Goal: Use online tool/utility: Utilize a website feature to perform a specific function

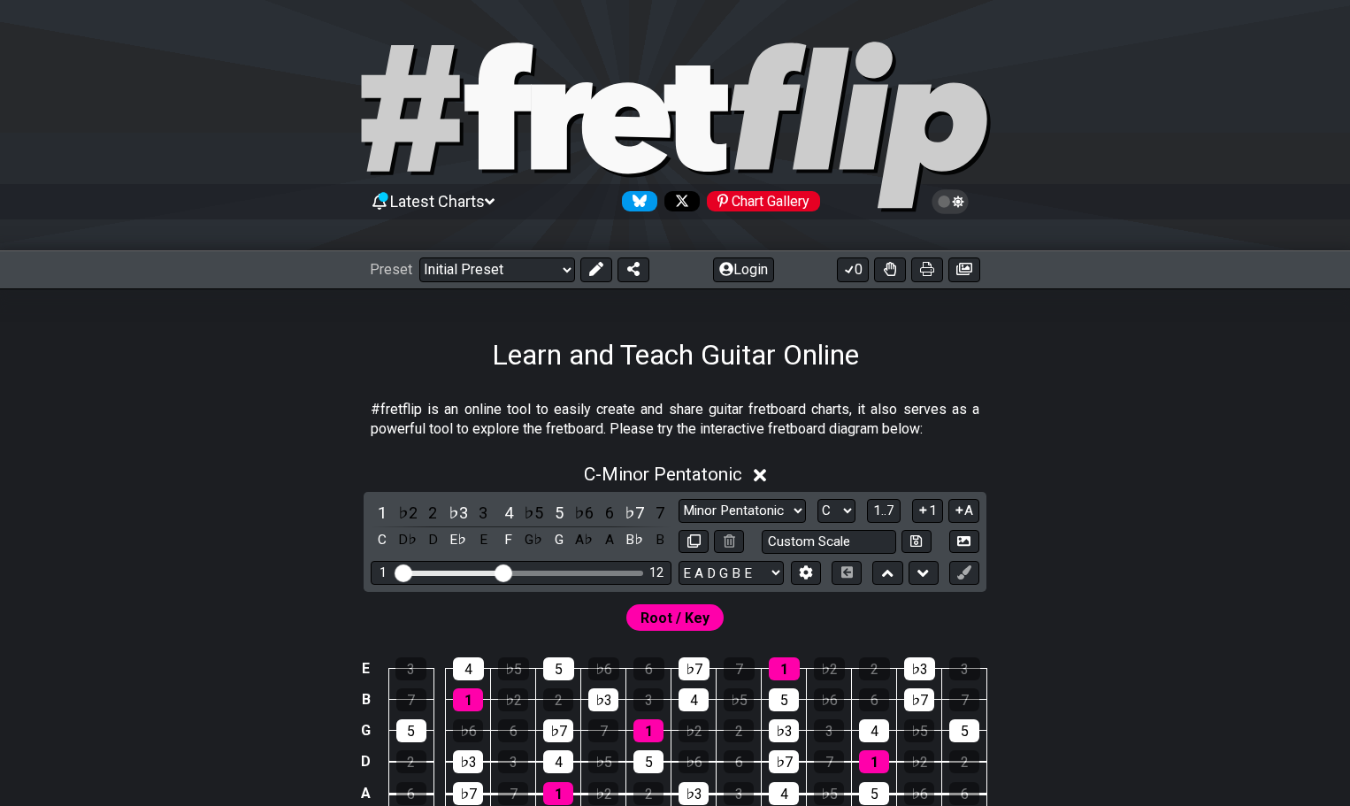
click at [1233, 561] on div "C - Minor Pentatonic 1 ♭2 2 ♭3 3 4 ♭5 5 ♭6 6 ♭7 7 C D♭ D E♭ E F G♭ G A♭ A B♭ B …" at bounding box center [675, 668] width 1350 height 430
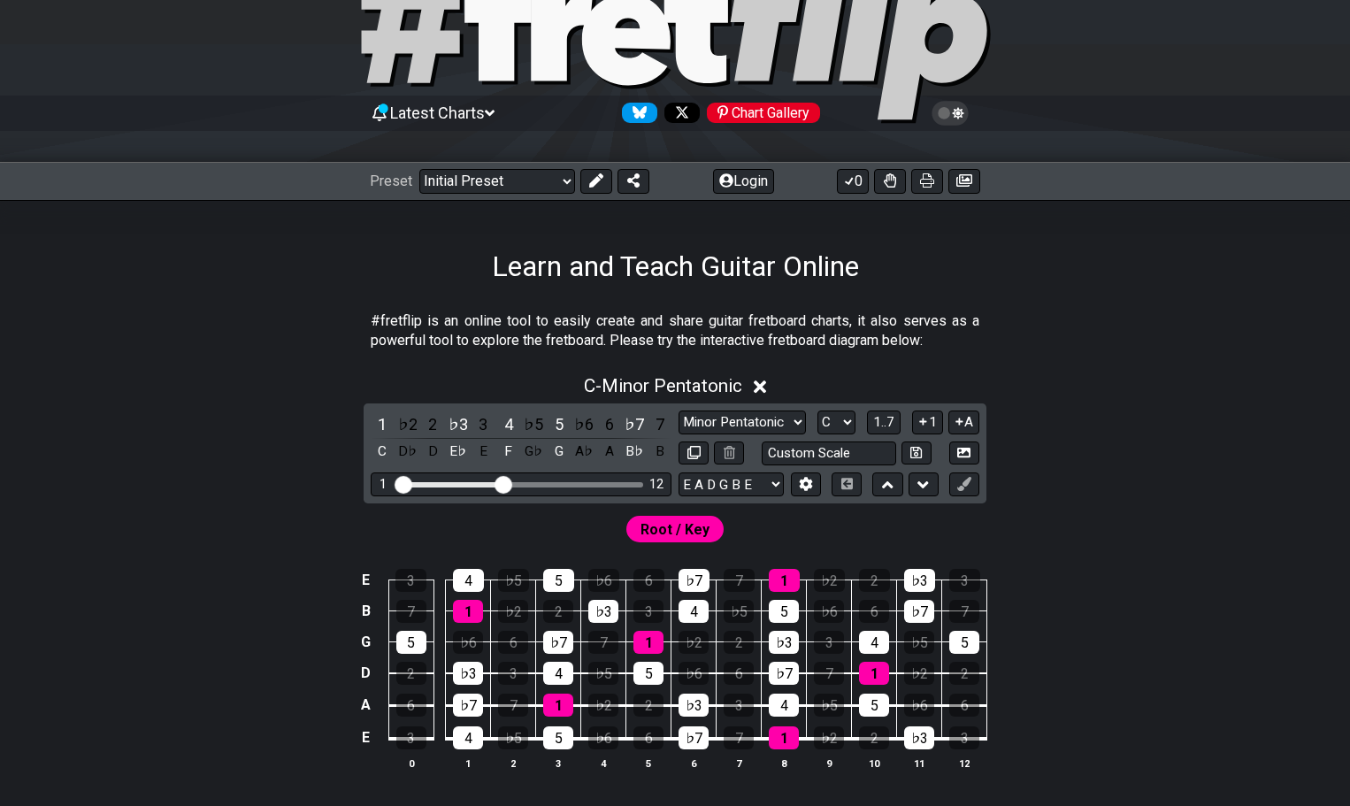
click at [723, 408] on div "1 ♭2 2 ♭3 3 4 ♭5 5 ♭6 6 ♭7 7 C D♭ D E♭ E F G♭ G A♭ A B♭ B Minor Pentatonic Clic…" at bounding box center [675, 453] width 623 height 100
click at [835, 424] on select "A♭ A A♯ B♭ B C C♯ D♭ D D♯ E♭ E F F♯ G♭ G G♯" at bounding box center [836, 422] width 38 height 24
select select "A"
click at [817, 410] on select "A♭ A A♯ B♭ B C C♯ D♭ D D♯ E♭ E F F♯ G♭ G G♯" at bounding box center [836, 422] width 38 height 24
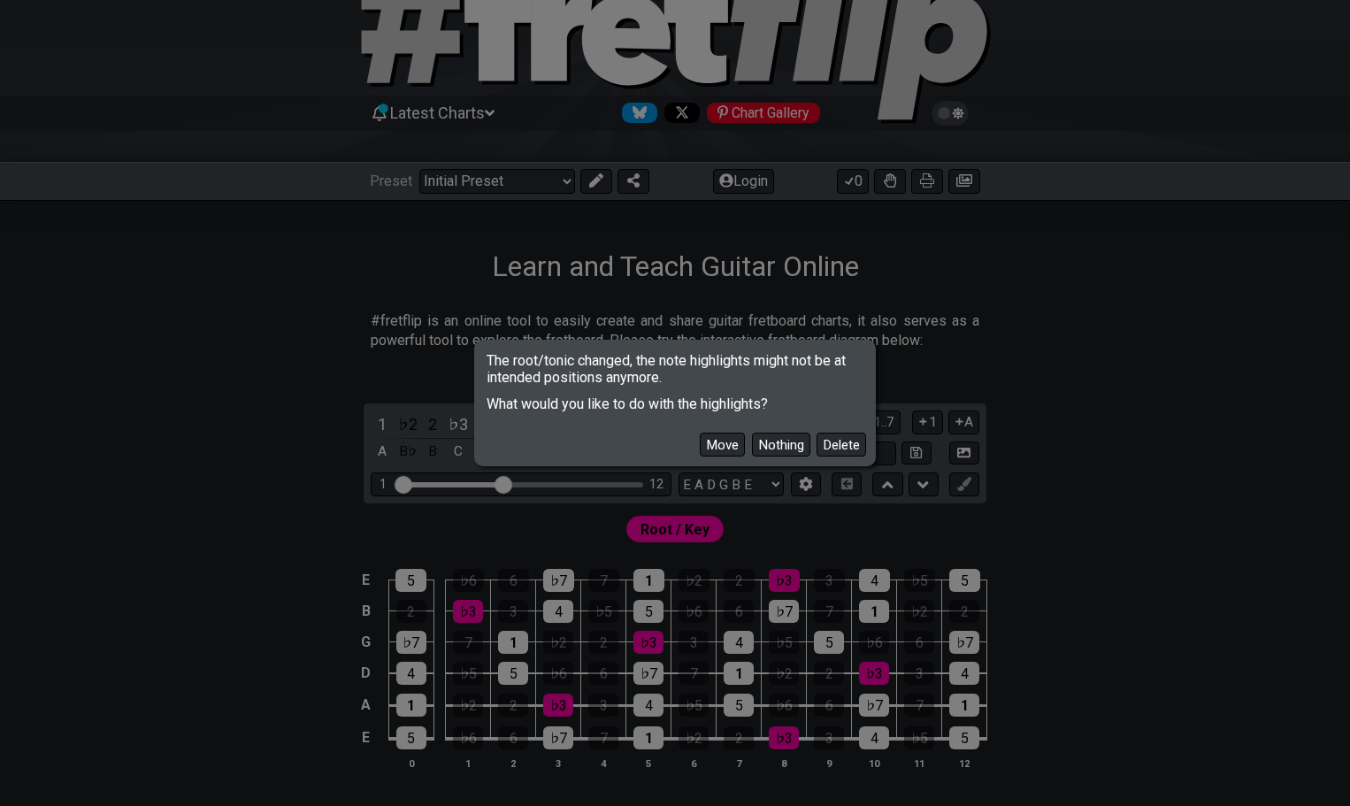
click at [720, 443] on button "Move" at bounding box center [722, 445] width 45 height 24
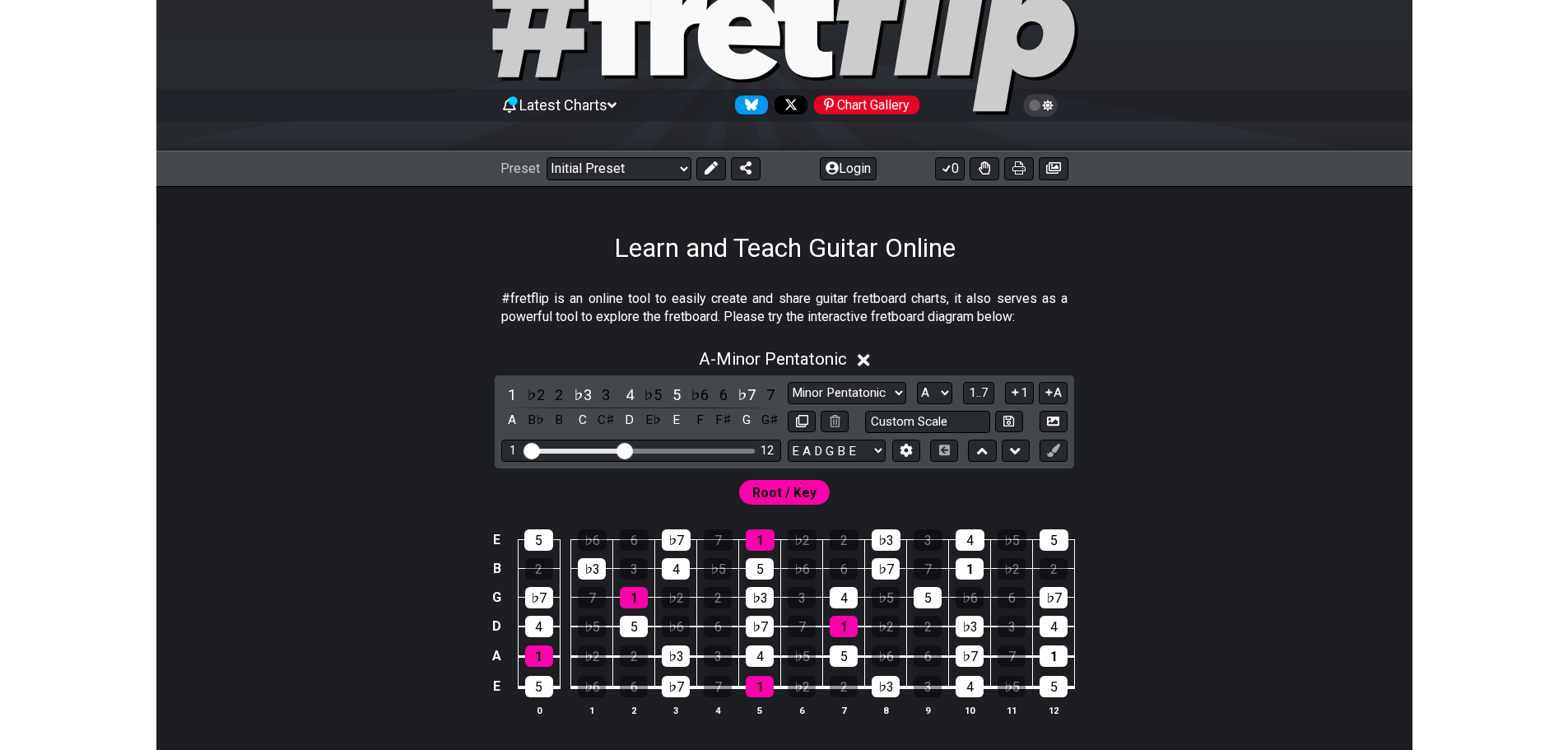
scroll to position [165, 0]
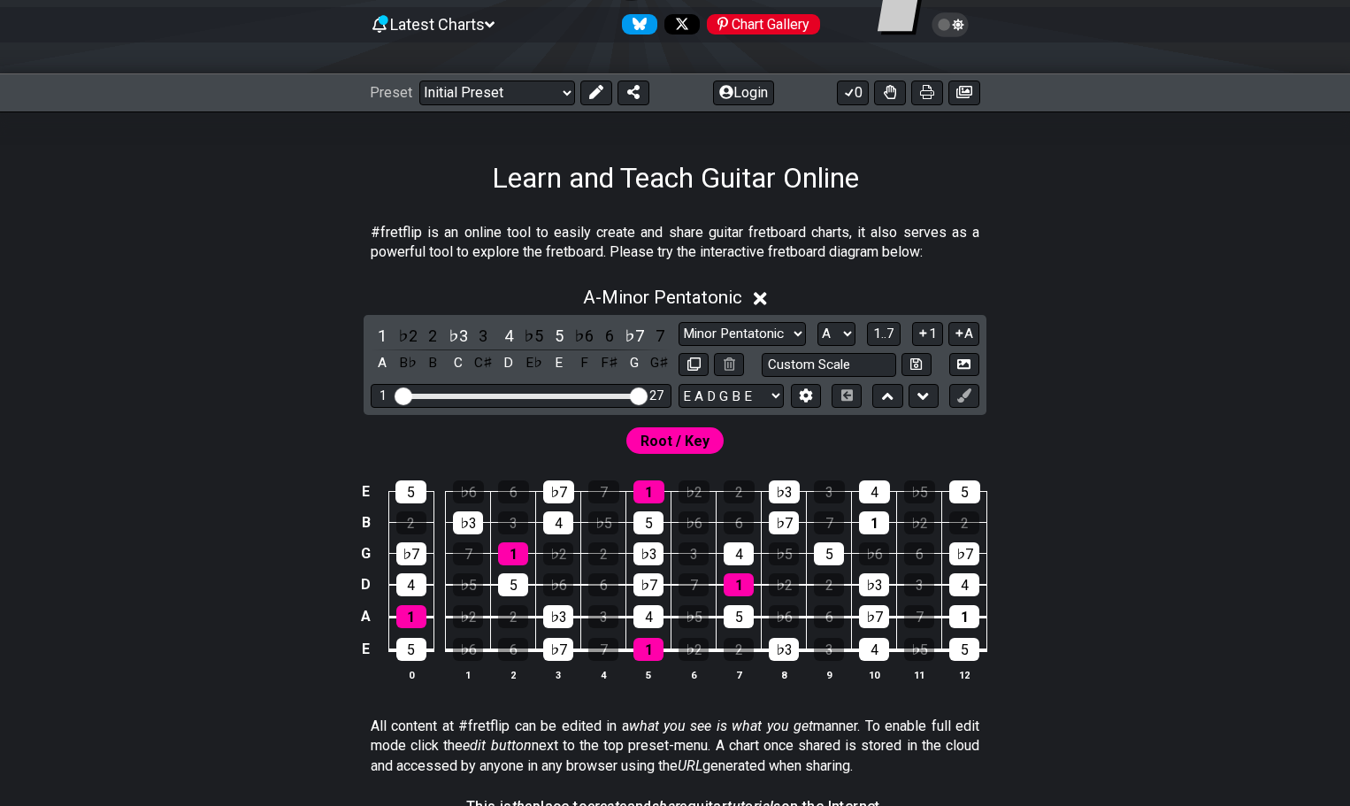
drag, startPoint x: 508, startPoint y: 391, endPoint x: 657, endPoint y: 406, distance: 150.3
click at [647, 395] on input "Visible fret range" at bounding box center [520, 395] width 251 height 0
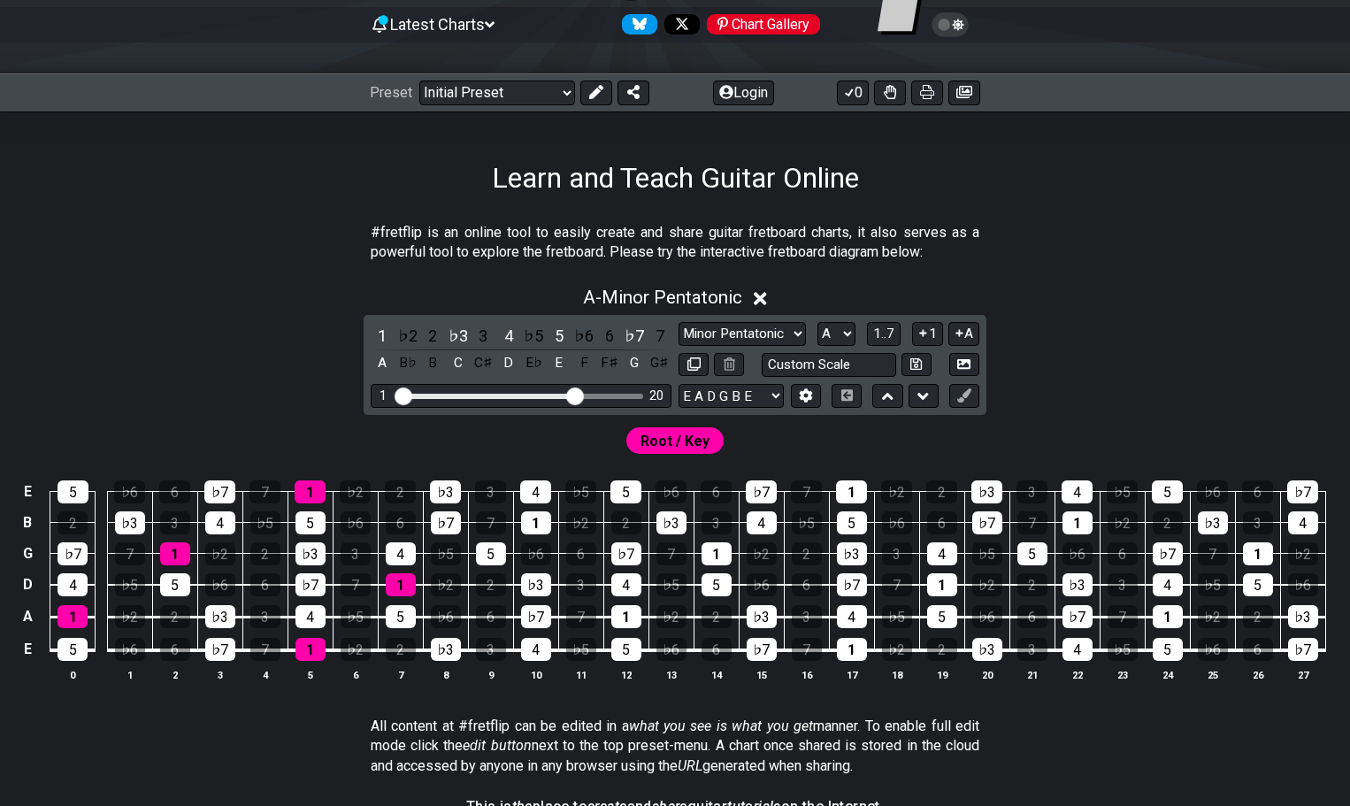
drag, startPoint x: 645, startPoint y: 393, endPoint x: 576, endPoint y: 406, distance: 70.3
click at [576, 395] on input "Visible fret range" at bounding box center [520, 395] width 251 height 0
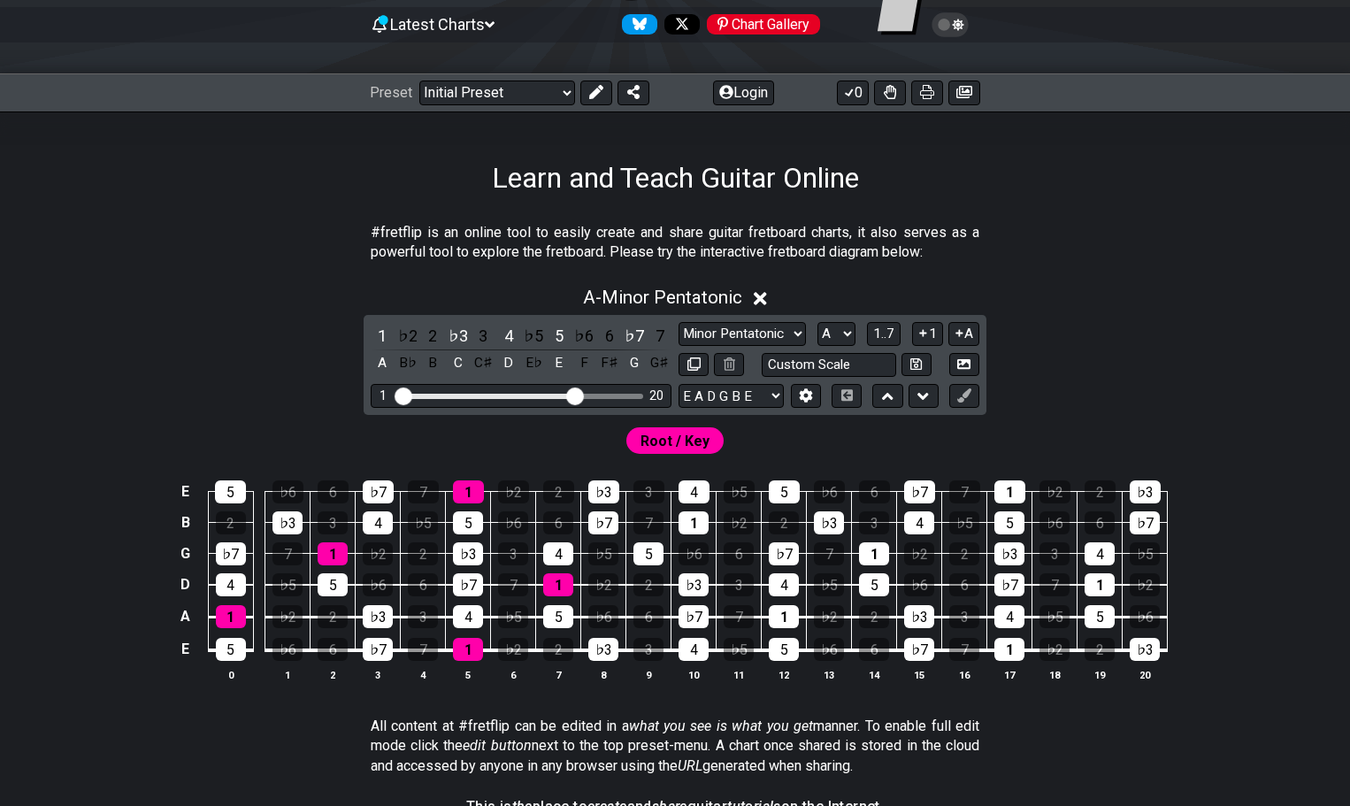
click at [699, 418] on div "Root / Key" at bounding box center [675, 436] width 1350 height 42
click at [686, 440] on span "Root / Key" at bounding box center [674, 441] width 69 height 26
drag, startPoint x: 821, startPoint y: 431, endPoint x: 770, endPoint y: 401, distance: 59.5
click at [810, 423] on div "Root / Key" at bounding box center [675, 436] width 1350 height 42
click at [796, 394] on button at bounding box center [806, 396] width 30 height 24
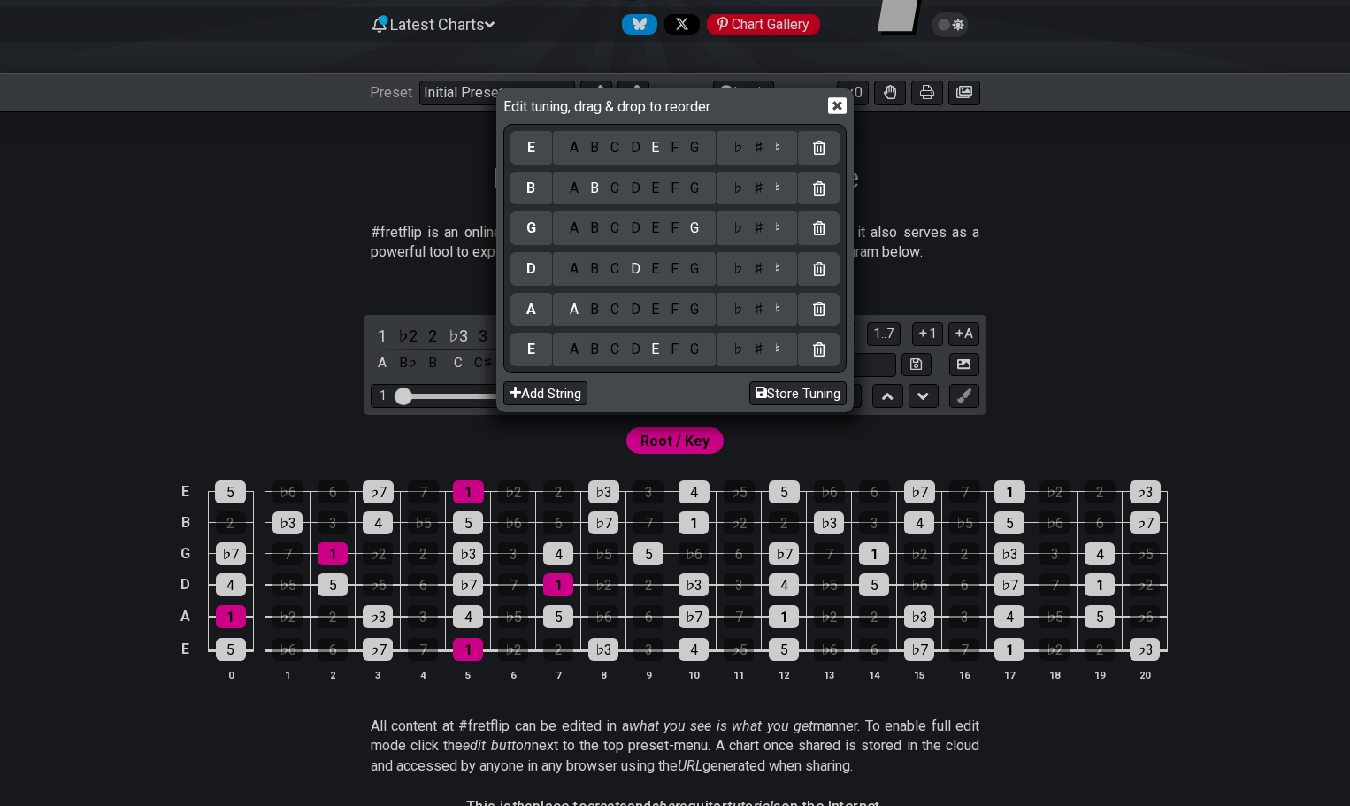
click at [791, 426] on div "Edit tuning, drag & drop to reorder. E A B C D E F G ♭ ♯ ♮ B A B C D E F G ♭ ♯ …" at bounding box center [675, 403] width 1350 height 806
click at [837, 110] on icon at bounding box center [837, 105] width 19 height 17
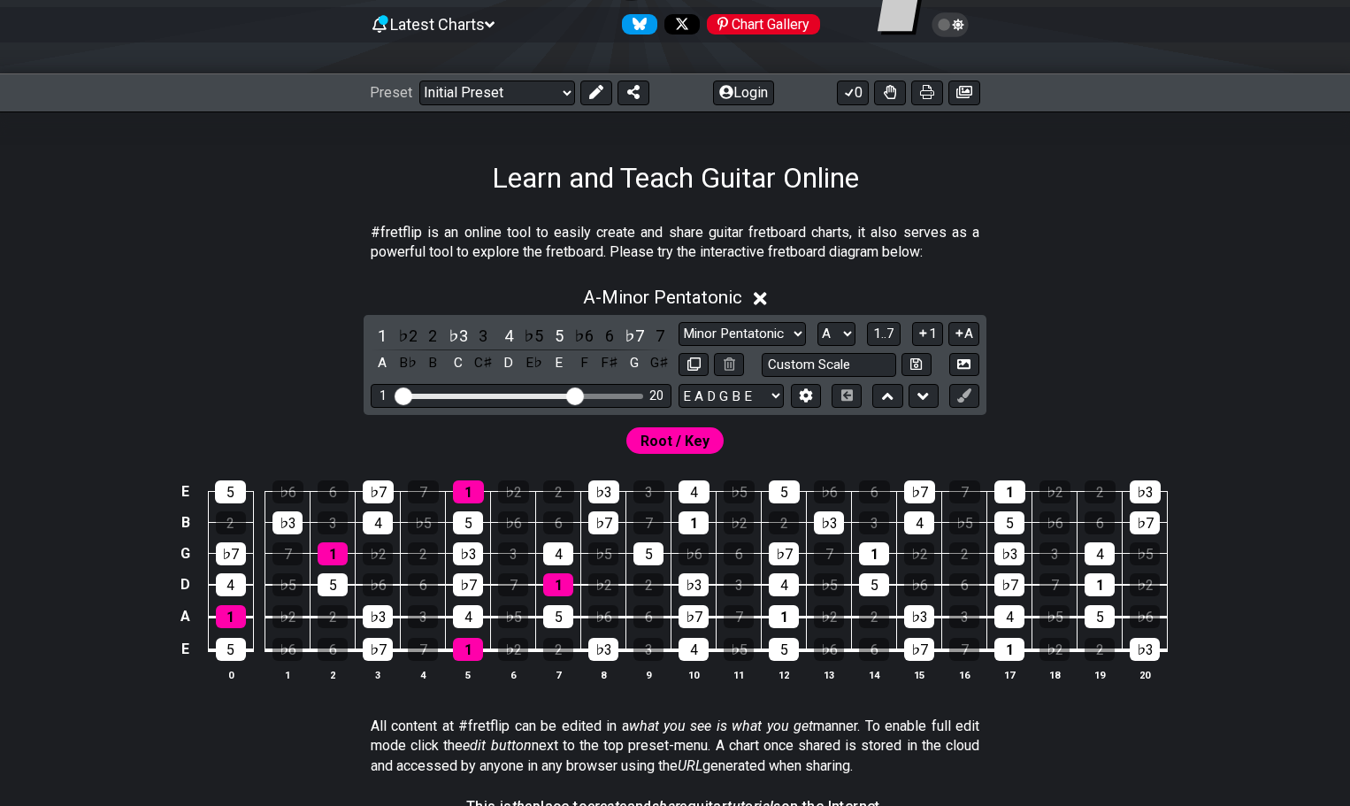
click at [673, 438] on span "Root / Key" at bounding box center [674, 441] width 69 height 26
